Goal: Task Accomplishment & Management: Manage account settings

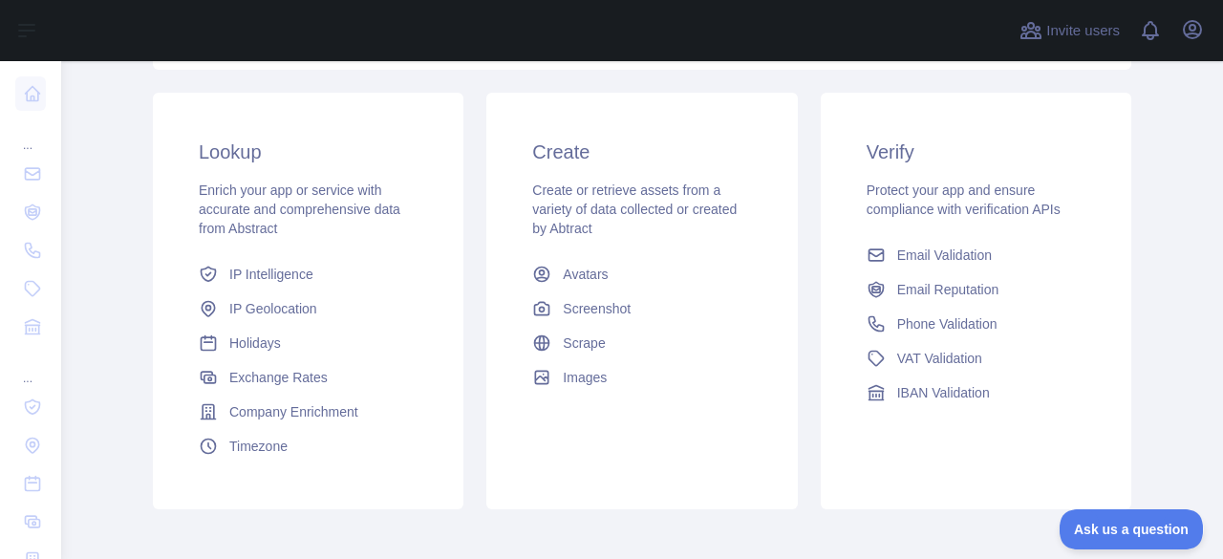
scroll to position [313, 0]
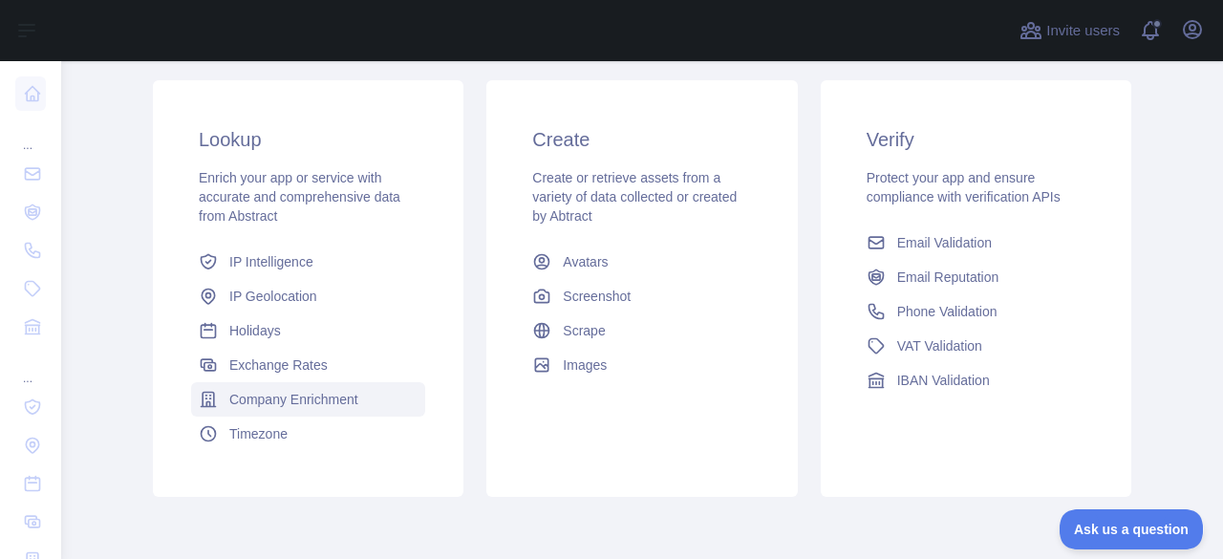
click at [292, 395] on span "Company Enrichment" at bounding box center [293, 399] width 129 height 19
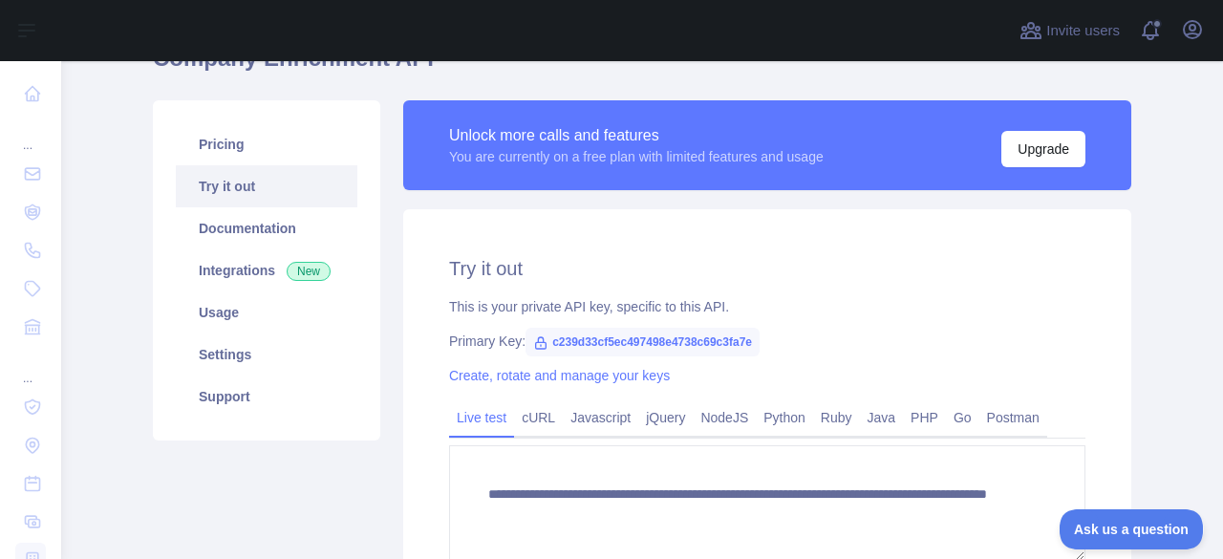
scroll to position [100, 0]
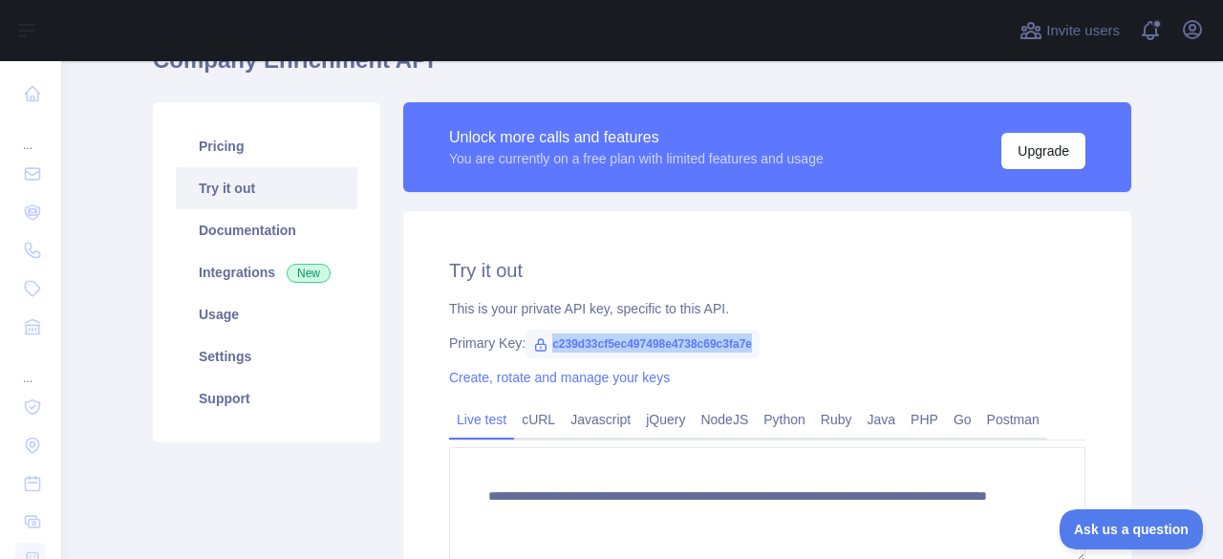
drag, startPoint x: 540, startPoint y: 345, endPoint x: 776, endPoint y: 343, distance: 236.0
click at [776, 343] on div "Primary Key: c239d33cf5ec497498e4738c69c3fa7e" at bounding box center [767, 342] width 636 height 19
copy span "c239d33cf5ec497498e4738c69c3fa7e"
click at [771, 330] on div "**********" at bounding box center [767, 438] width 728 height 454
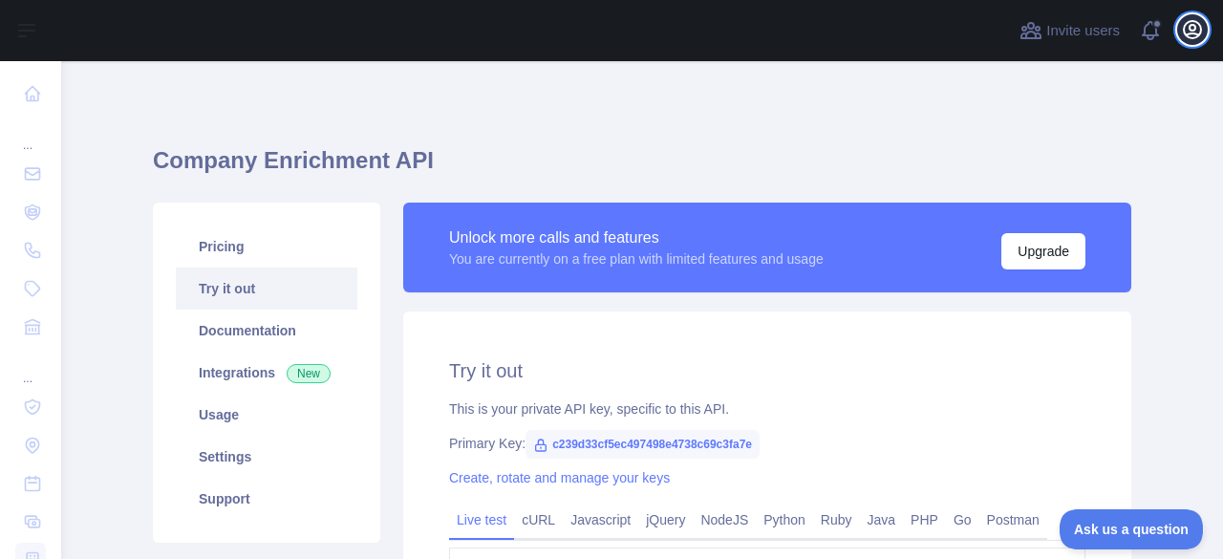
click at [1184, 36] on icon "button" at bounding box center [1192, 29] width 23 height 23
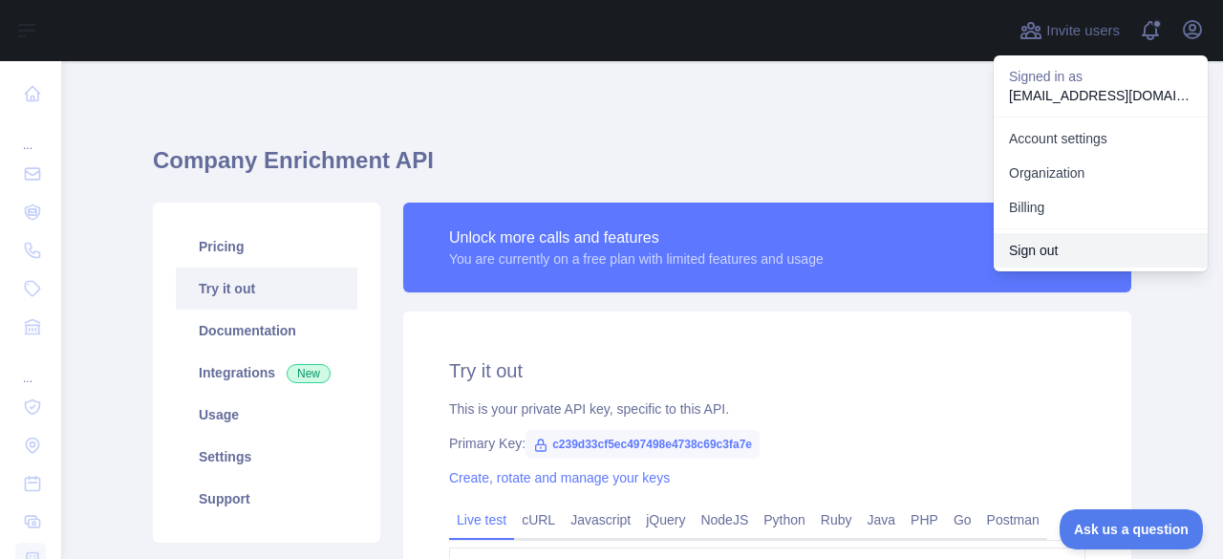
click at [1032, 241] on button "Sign out" at bounding box center [1101, 250] width 214 height 34
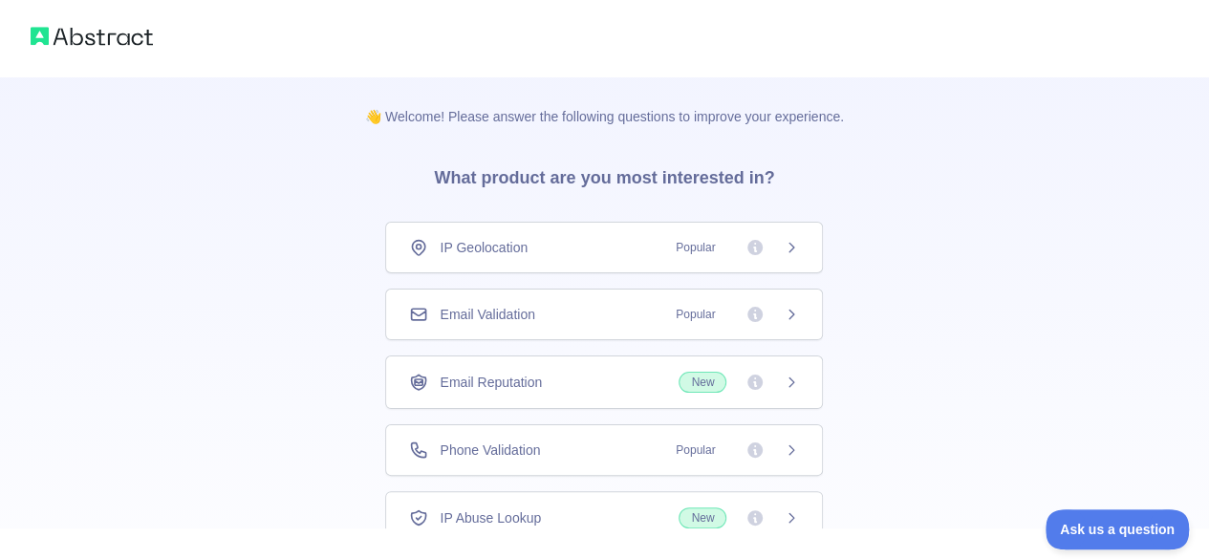
scroll to position [138, 0]
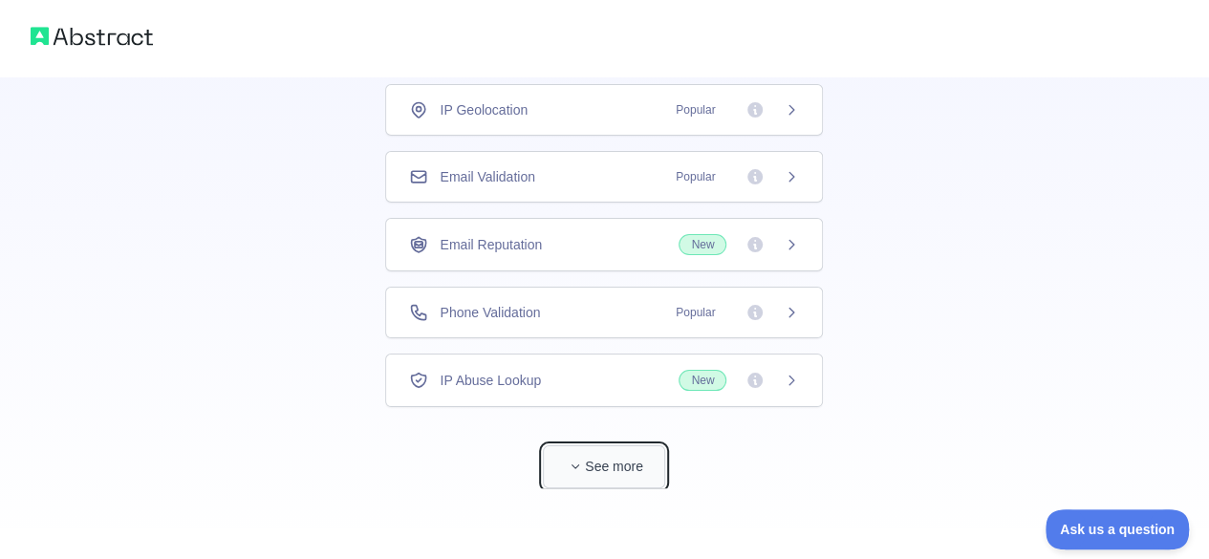
click at [611, 463] on button "See more" at bounding box center [604, 466] width 122 height 43
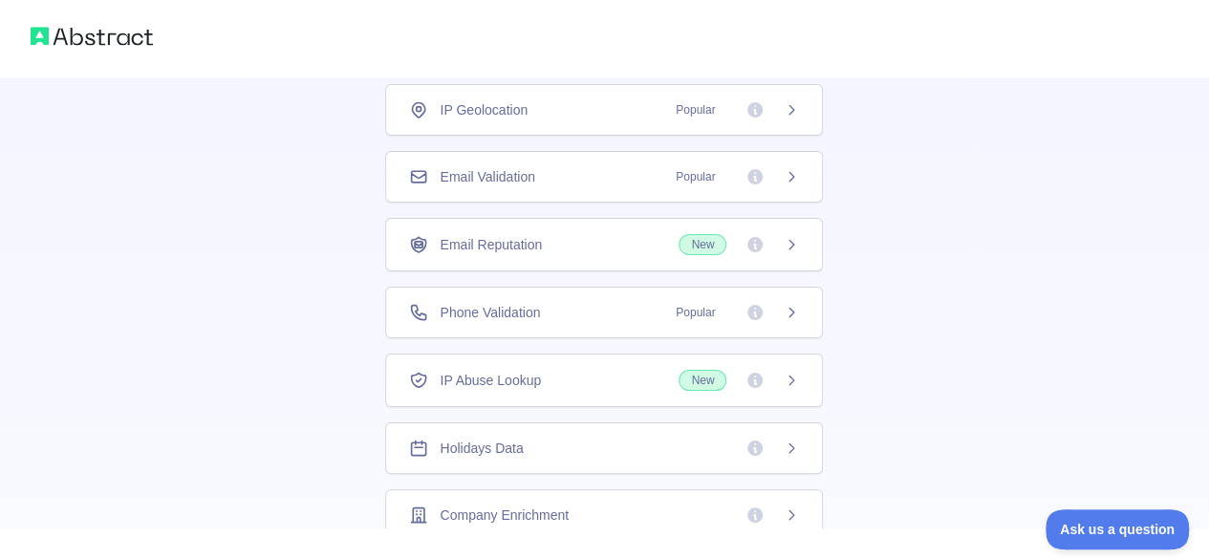
scroll to position [63, 0]
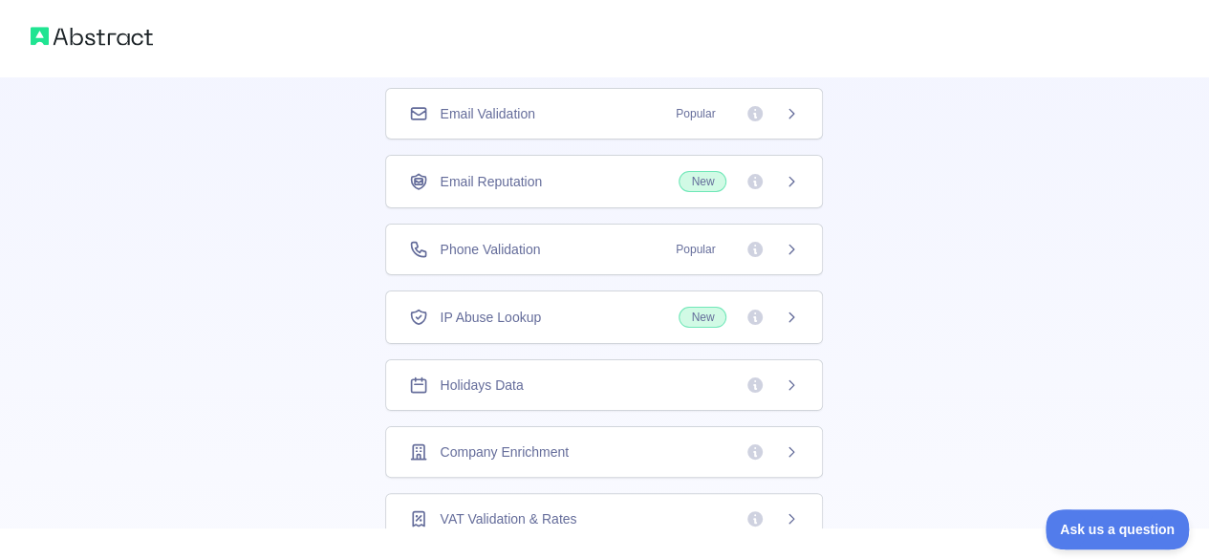
click at [548, 434] on div "Company Enrichment" at bounding box center [604, 452] width 438 height 52
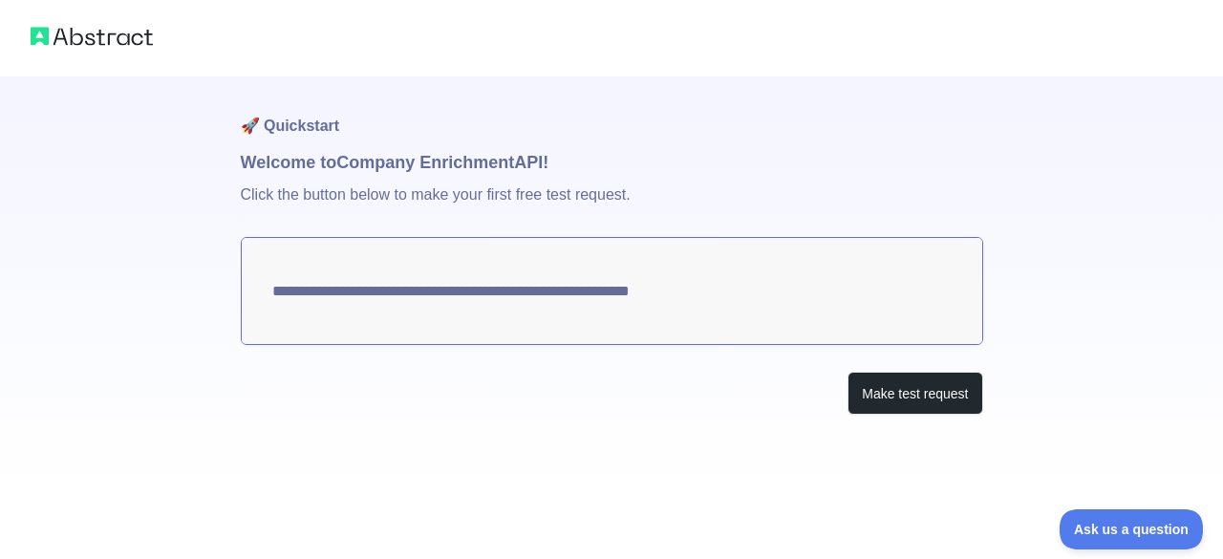
click at [615, 273] on textarea "**********" at bounding box center [612, 291] width 742 height 108
click at [558, 311] on textarea "**********" at bounding box center [612, 291] width 742 height 108
click at [866, 397] on button "Make test request" at bounding box center [915, 393] width 135 height 43
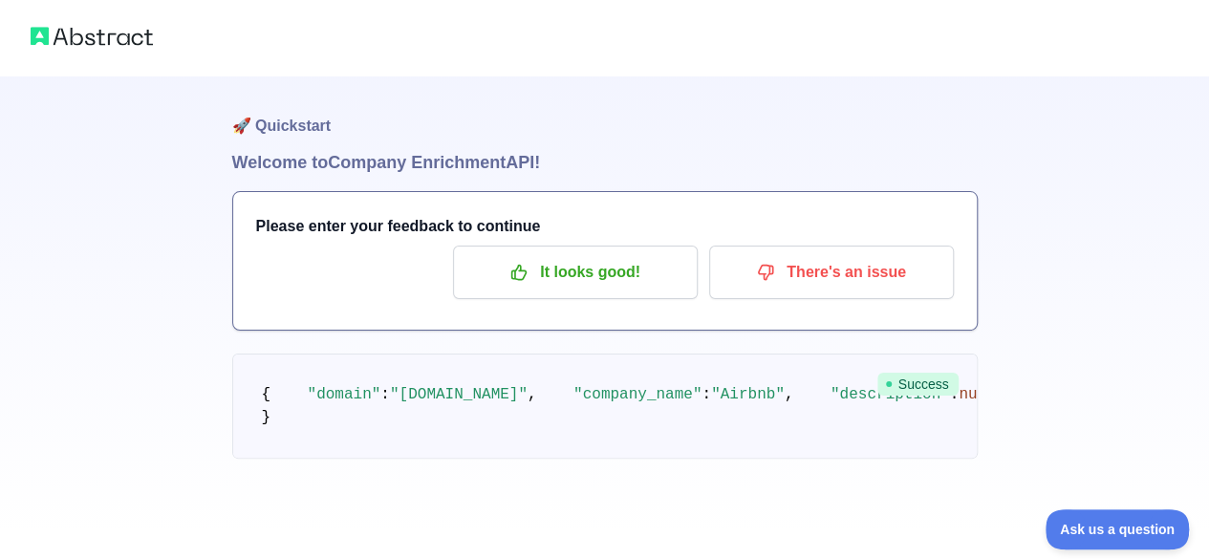
click at [75, 38] on img at bounding box center [92, 36] width 122 height 27
click at [44, 35] on img at bounding box center [92, 36] width 122 height 27
drag, startPoint x: 44, startPoint y: 35, endPoint x: 752, endPoint y: 431, distance: 811.0
click at [752, 431] on div "🚀 Quickstart Welcome to Company Enrichment API! Please enter your feedback to c…" at bounding box center [604, 279] width 1209 height 559
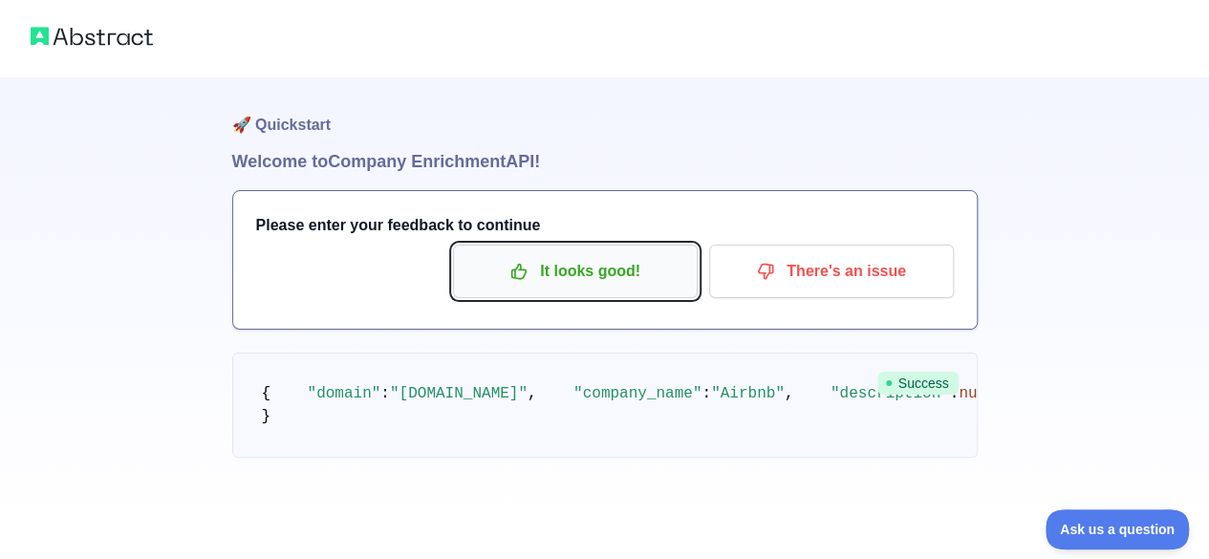
click at [569, 272] on p "It looks good!" at bounding box center [575, 271] width 216 height 32
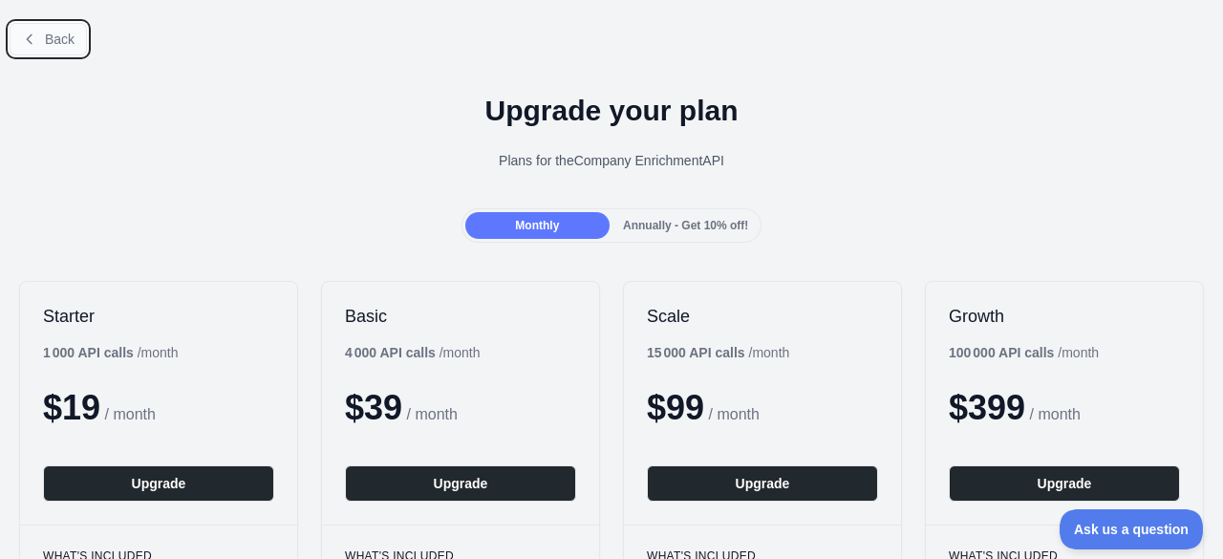
click at [52, 39] on span "Back" at bounding box center [60, 39] width 30 height 15
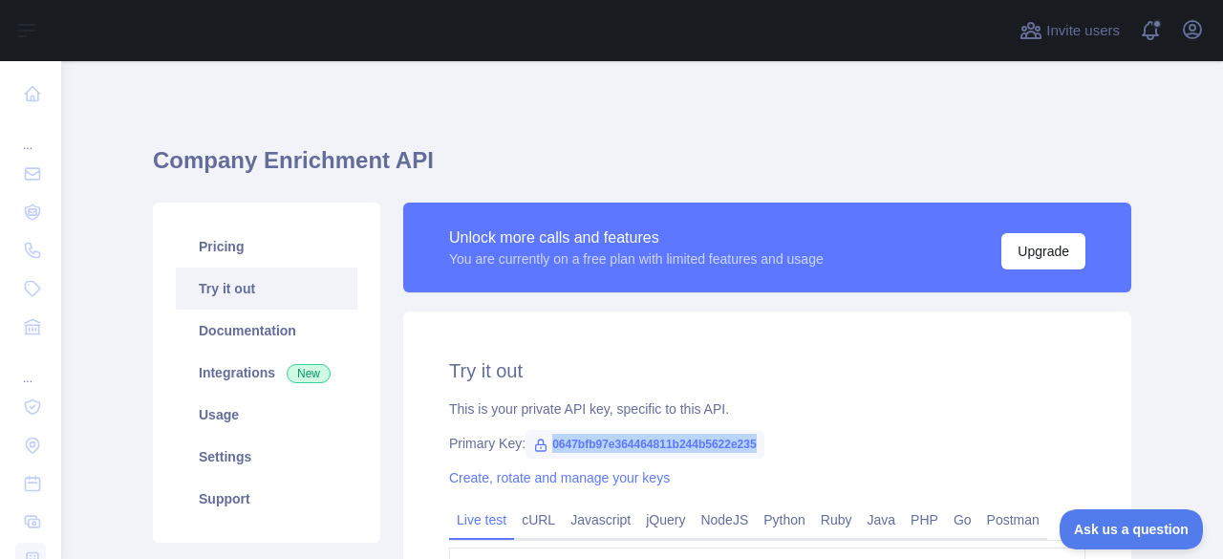
drag, startPoint x: 537, startPoint y: 440, endPoint x: 757, endPoint y: 440, distance: 219.8
click at [757, 440] on span "0647bfb97e364464811b244b5622e235" at bounding box center [645, 444] width 239 height 29
copy span "0647bfb97e364464811b244b5622e235"
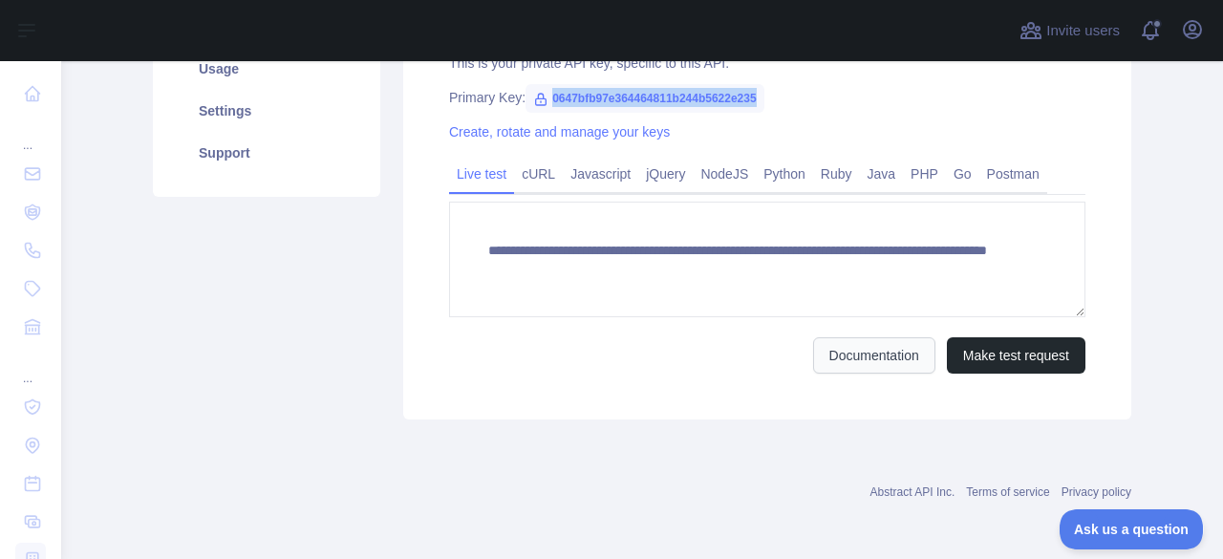
scroll to position [298, 0]
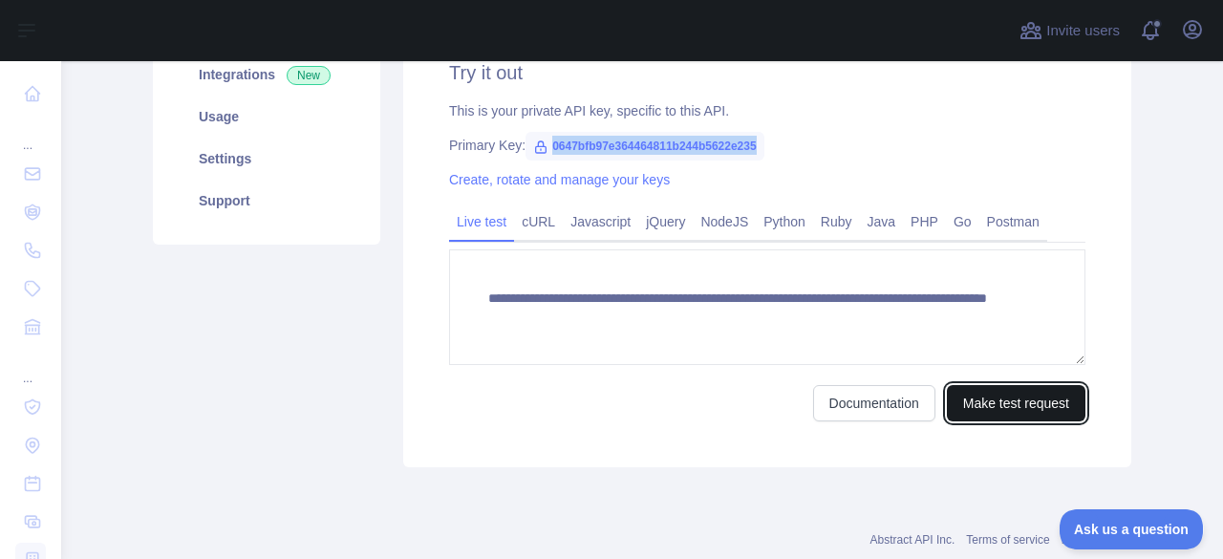
click at [947, 392] on button "Make test request" at bounding box center [1016, 403] width 139 height 36
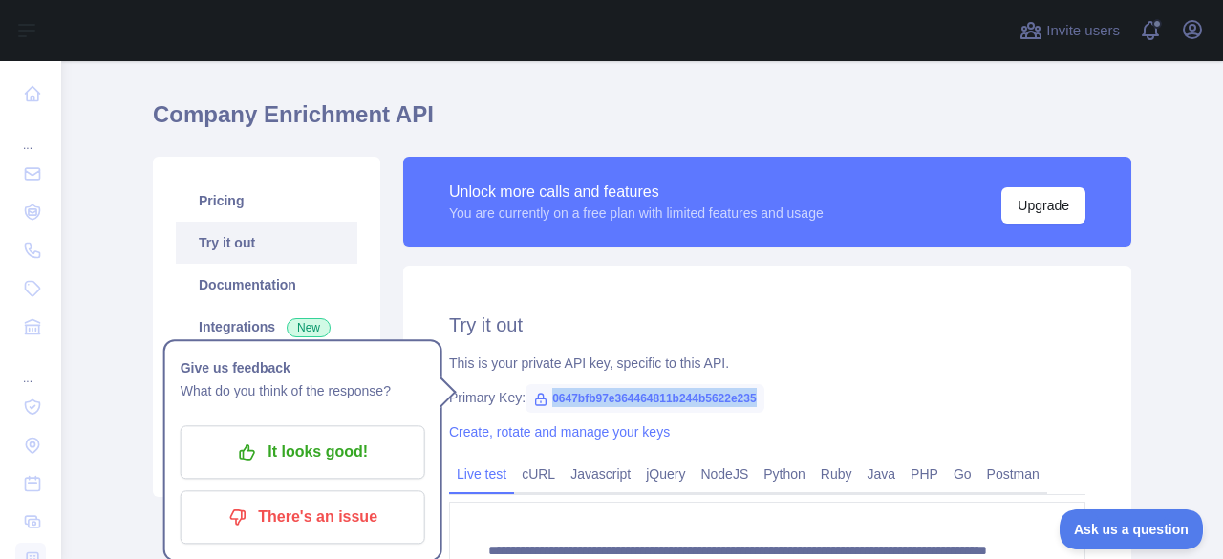
scroll to position [42, 0]
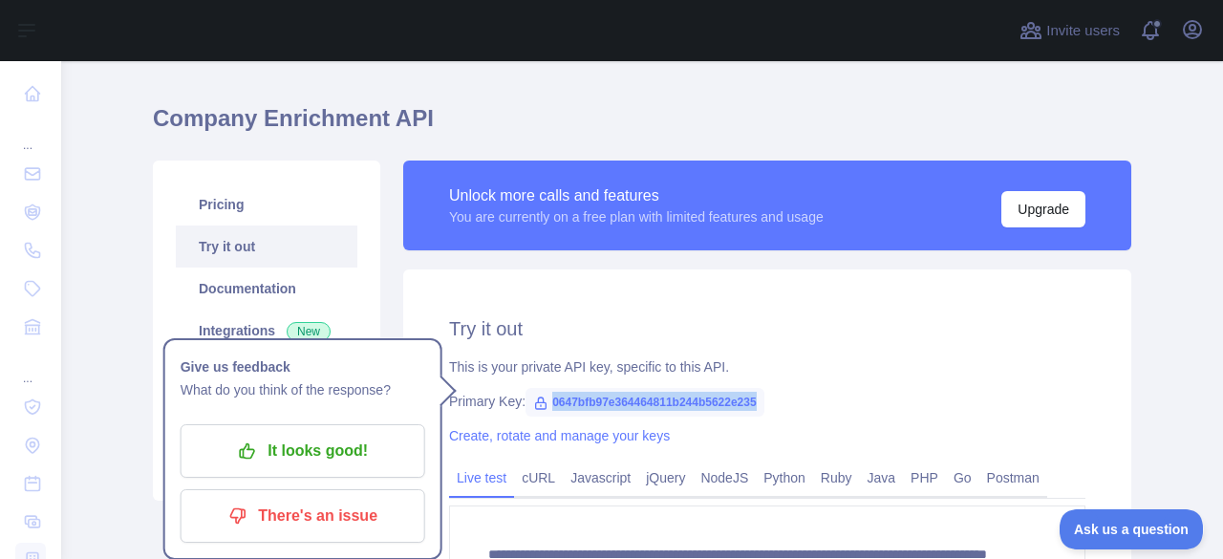
click at [765, 392] on div "Primary Key: 0647bfb97e364464811b244b5622e235" at bounding box center [767, 401] width 636 height 19
click at [461, 433] on link "Create, rotate and manage your keys" at bounding box center [559, 435] width 221 height 15
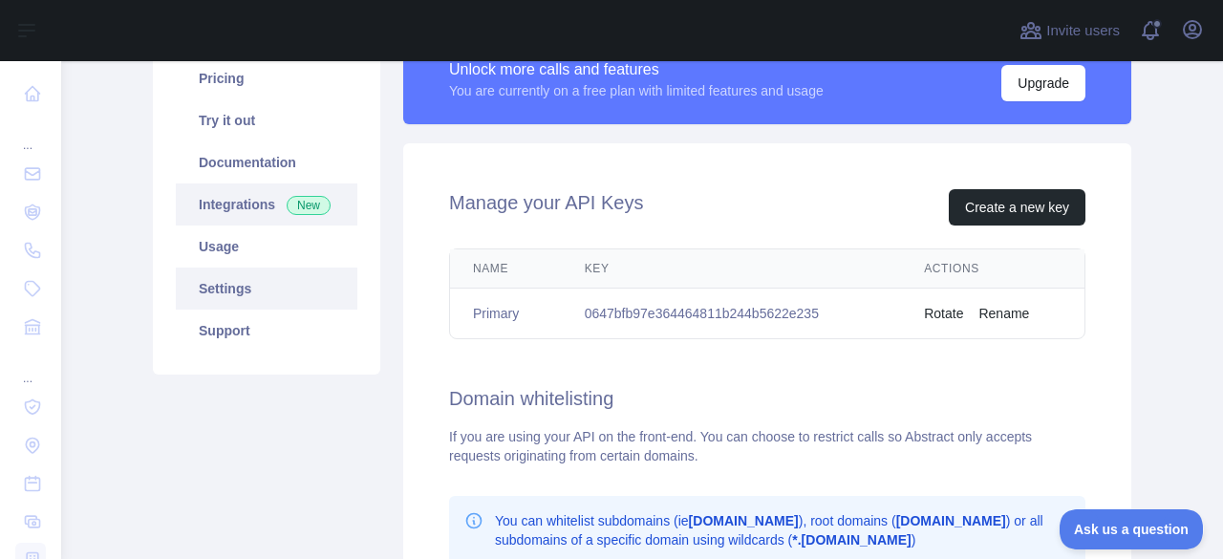
scroll to position [84, 0]
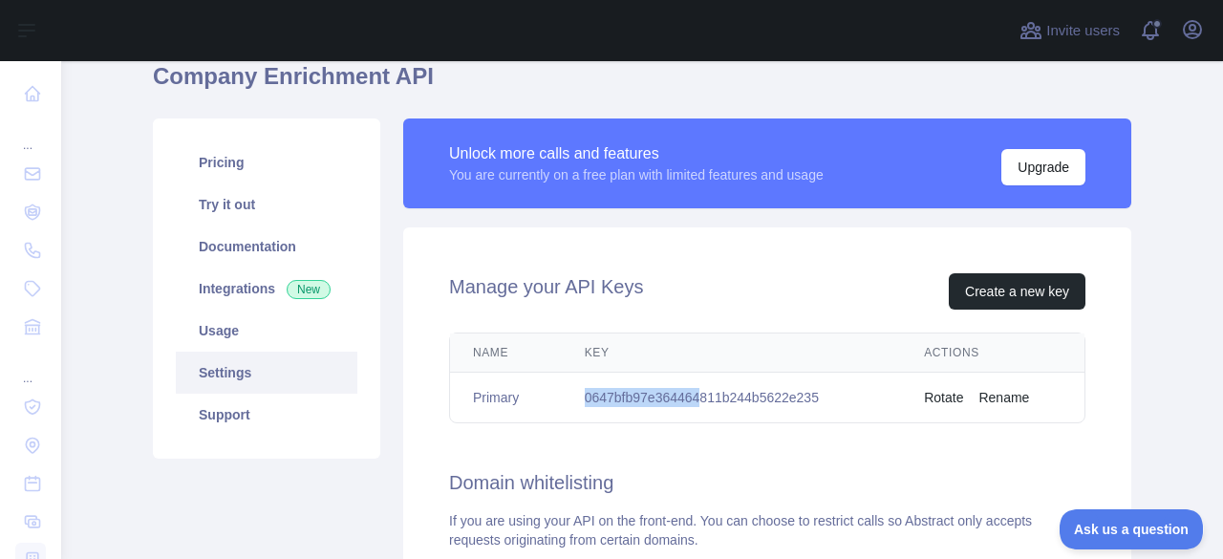
drag, startPoint x: 575, startPoint y: 395, endPoint x: 696, endPoint y: 397, distance: 120.4
click at [696, 397] on td "0647bfb97e364464811b244b5622e235" at bounding box center [732, 398] width 340 height 51
click at [946, 393] on button "Rotate" at bounding box center [943, 397] width 39 height 19
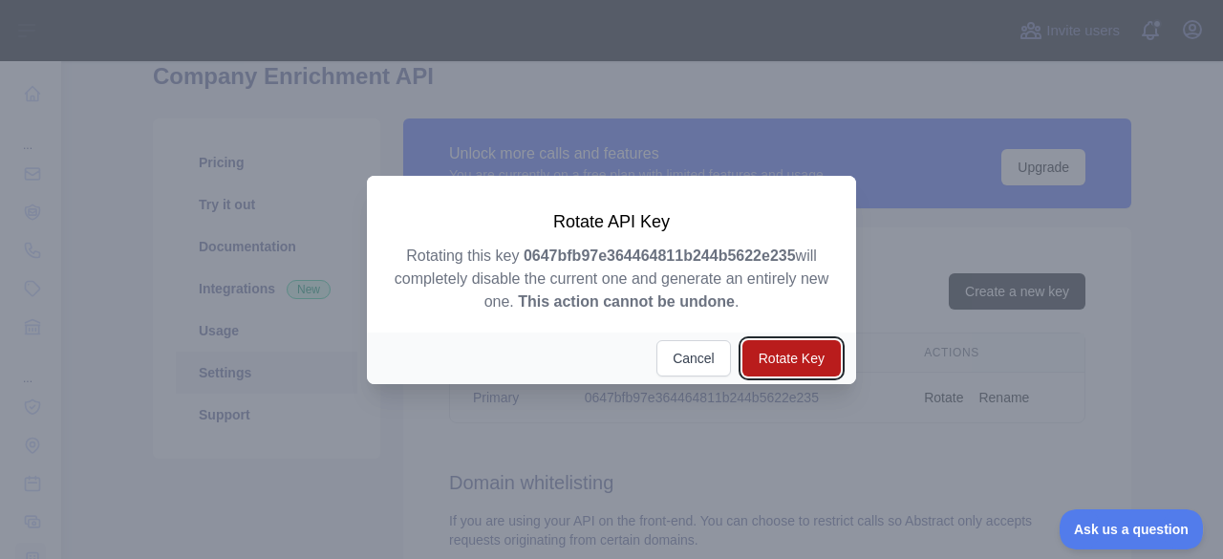
click at [808, 351] on button "Rotate Key" at bounding box center [791, 358] width 98 height 36
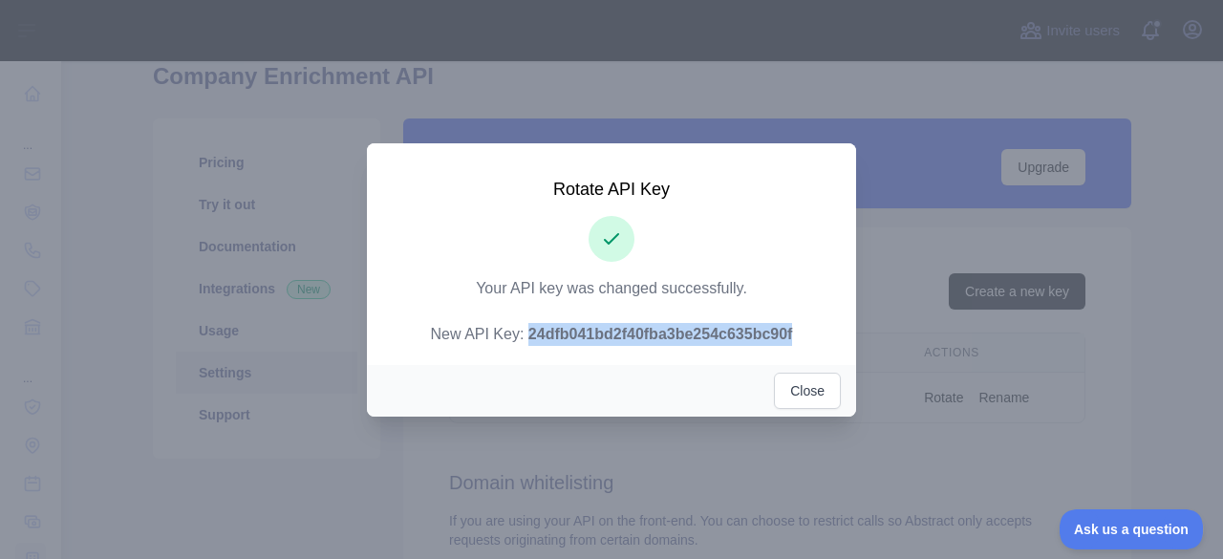
drag, startPoint x: 522, startPoint y: 333, endPoint x: 800, endPoint y: 337, distance: 278.1
click at [800, 337] on p "Your API key was changed successfully. New API Key: 24dfb041bd2f40fba3be254c635…" at bounding box center [611, 311] width 443 height 69
copy strong "24dfb041bd2f40fba3be254c635bc90f"
click at [816, 393] on button "Close" at bounding box center [807, 391] width 67 height 36
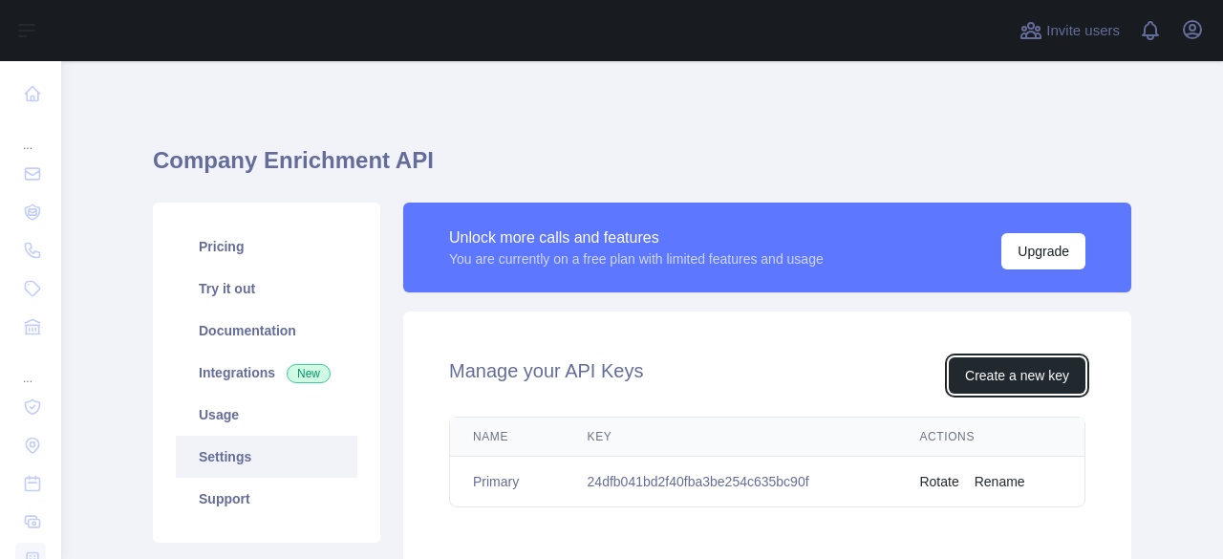
click at [987, 370] on button "Create a new key" at bounding box center [1017, 375] width 137 height 36
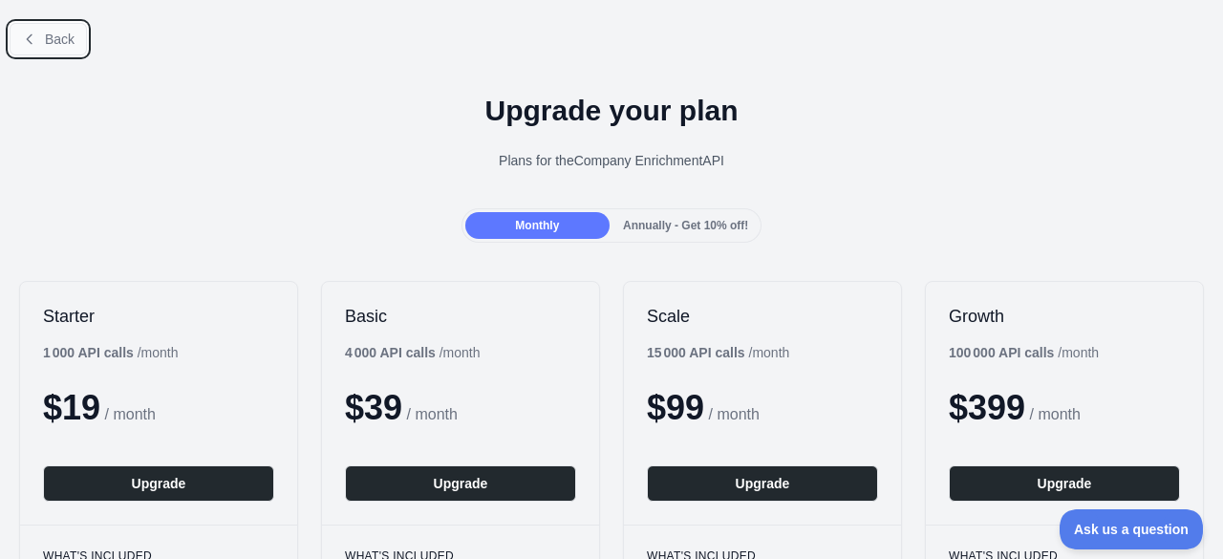
click at [54, 41] on span "Back" at bounding box center [60, 39] width 30 height 15
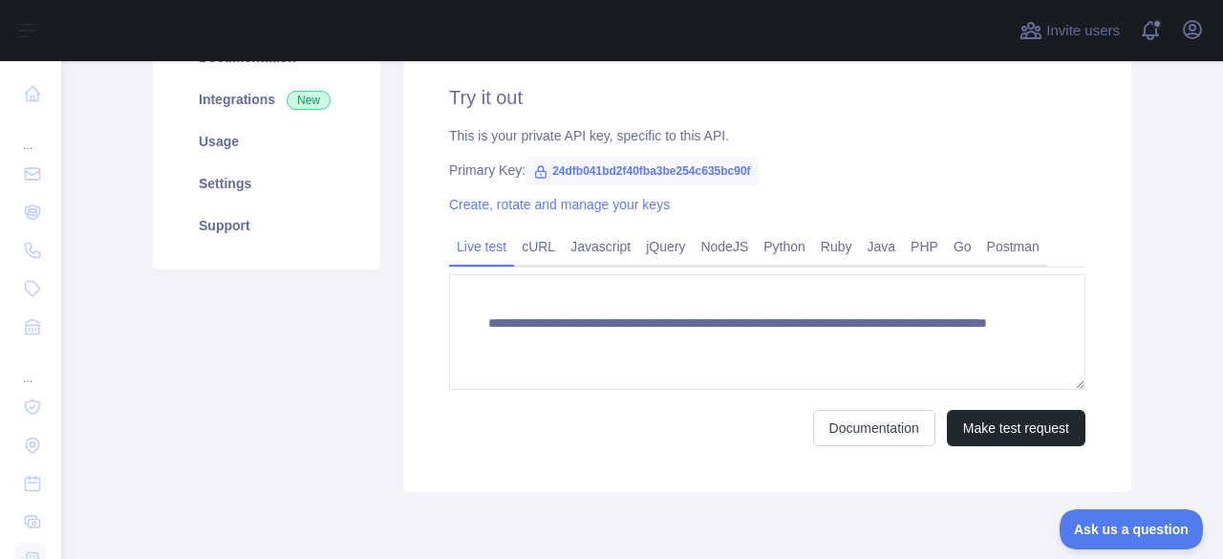
scroll to position [274, 0]
